Goal: Obtain resource: Download file/media

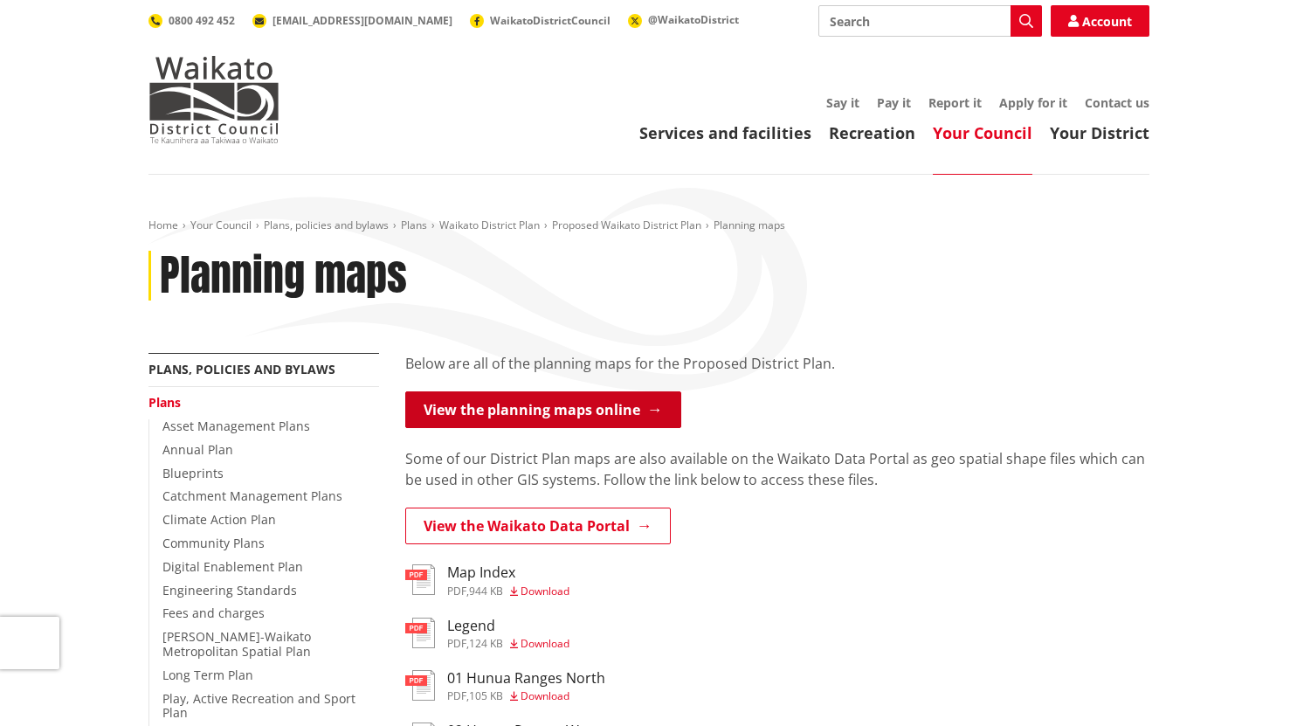
click at [549, 417] on link "View the planning maps online" at bounding box center [543, 409] width 276 height 37
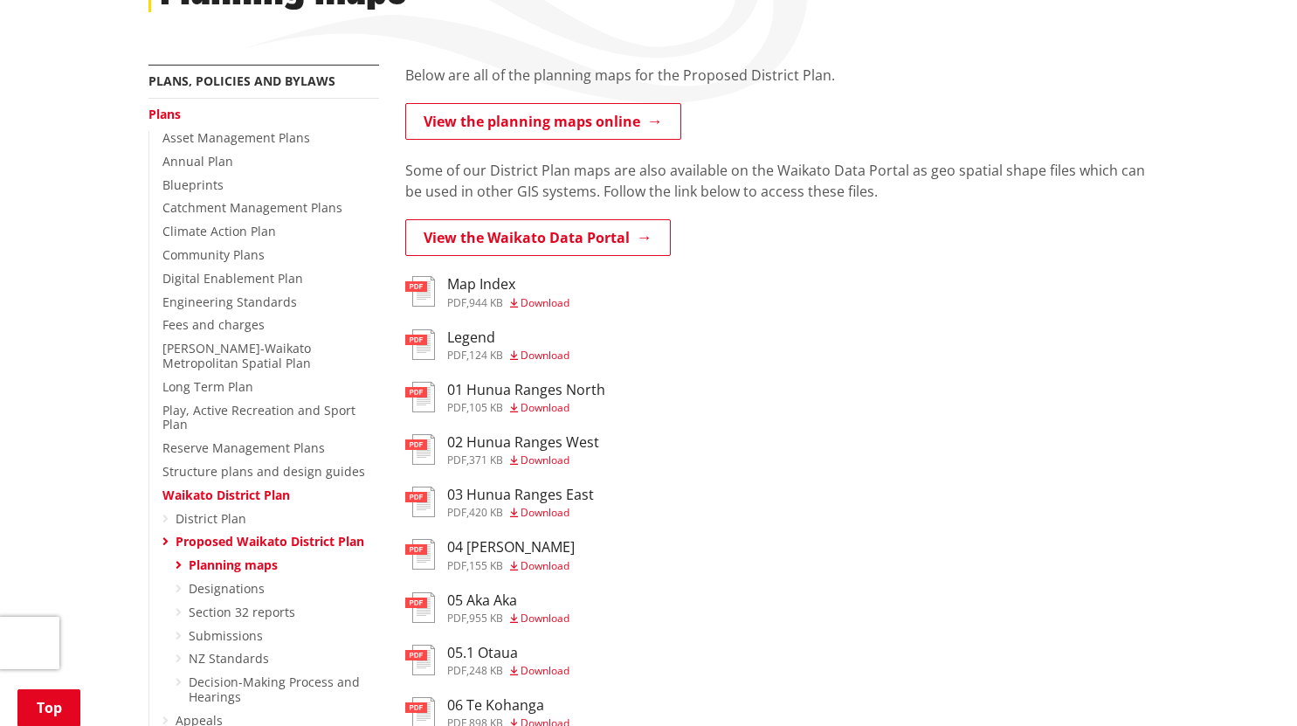
scroll to position [292, 0]
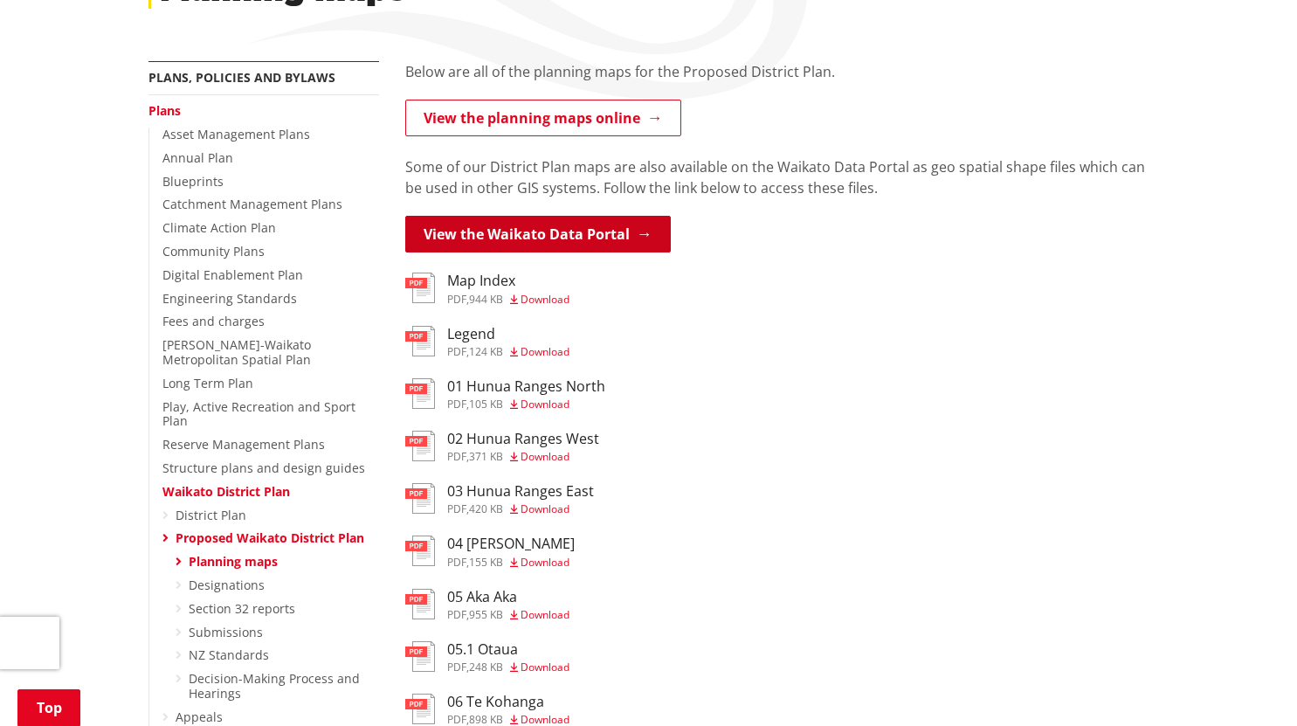
click at [561, 233] on link "View the Waikato Data Portal" at bounding box center [537, 234] width 265 height 37
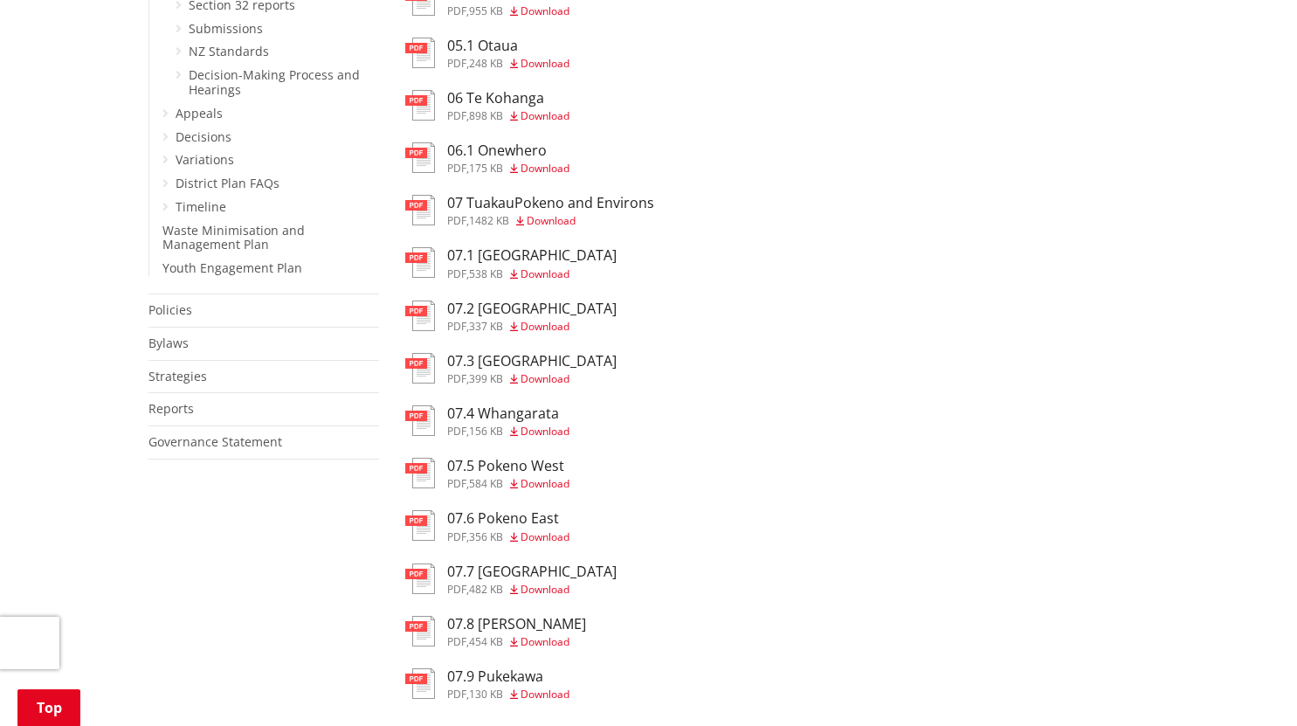
scroll to position [913, 0]
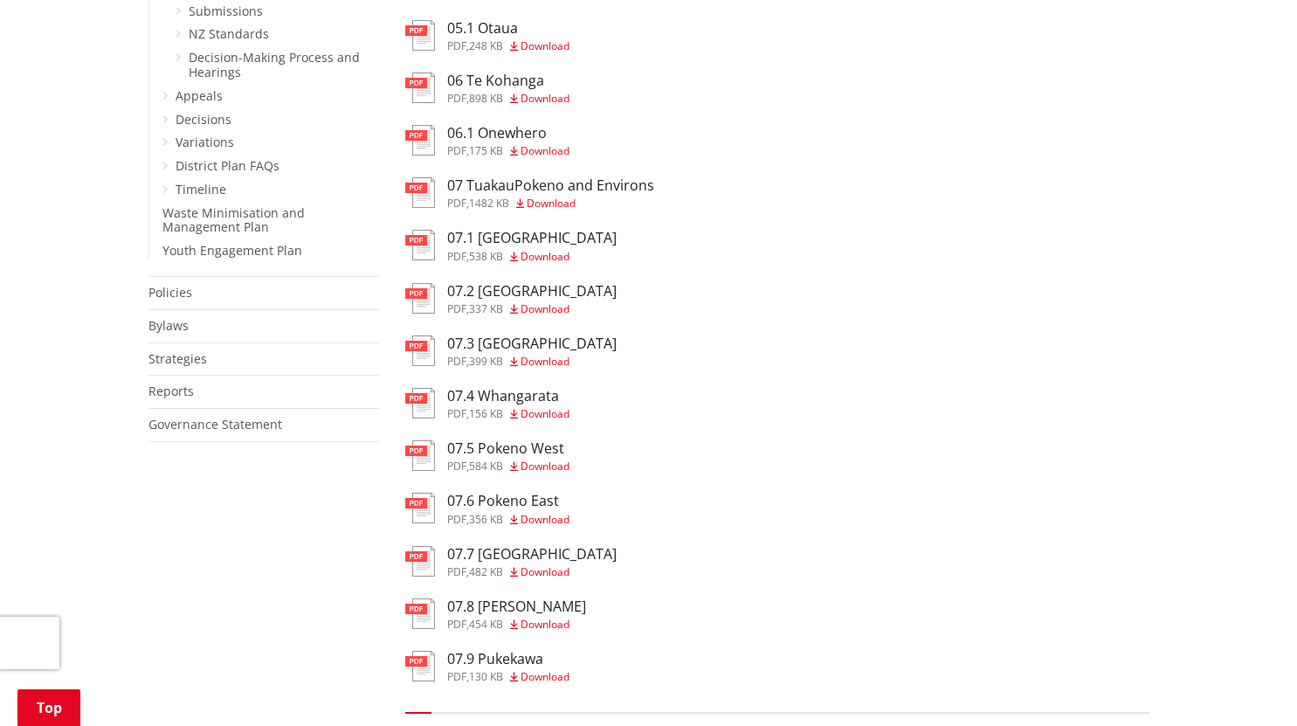
click at [541, 473] on span "Download" at bounding box center [544, 465] width 49 height 15
click at [540, 579] on span "Download" at bounding box center [544, 571] width 49 height 15
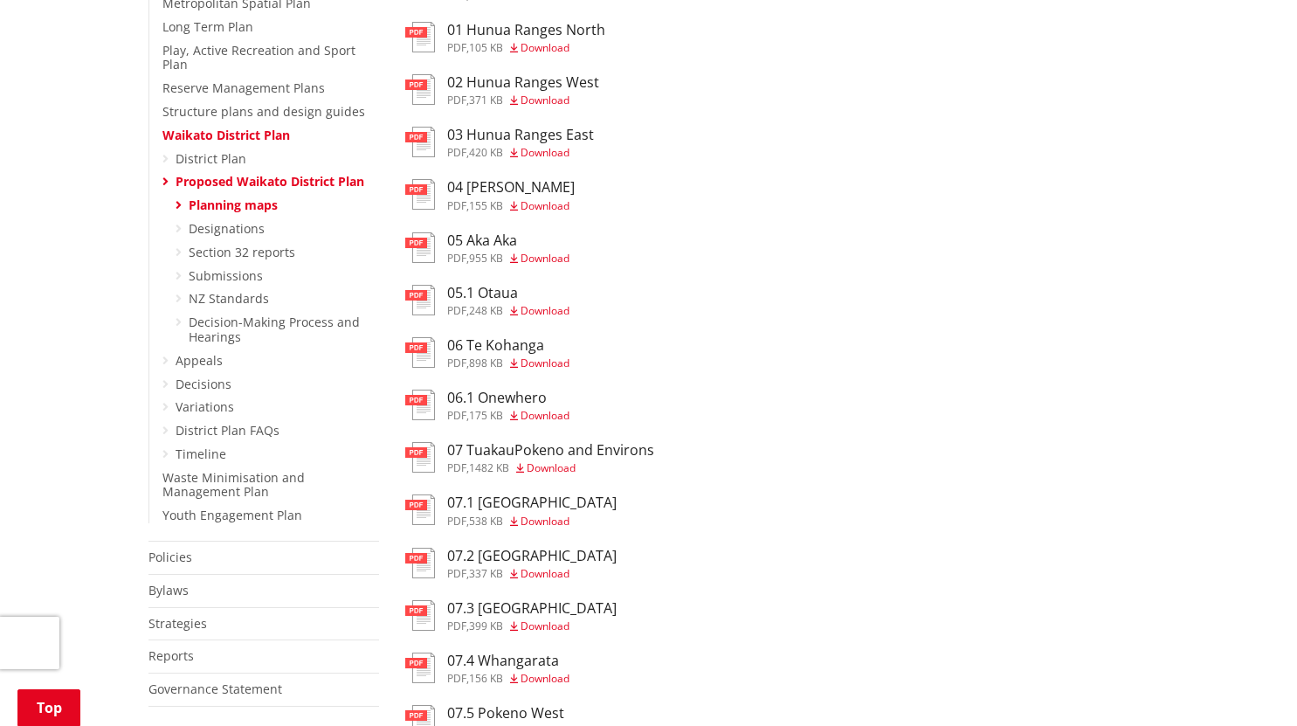
scroll to position [647, 0]
click at [178, 200] on icon at bounding box center [179, 206] width 6 height 12
click at [217, 197] on link "Planning maps" at bounding box center [233, 205] width 89 height 17
